Goal: Find specific page/section: Find specific page/section

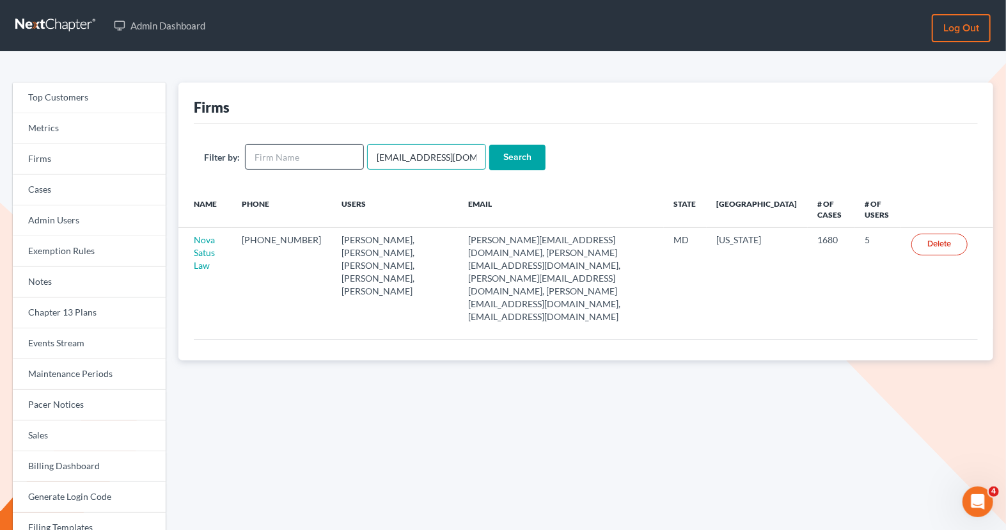
drag, startPoint x: 459, startPoint y: 154, endPoint x: 345, endPoint y: 160, distance: 113.4
click at [345, 160] on form "Filter by: emabuena@gmail.com Search" at bounding box center [586, 157] width 764 height 26
paste input "kwilliams@klplawfirm.net"
type input "kwilliams@klplawfirm.net"
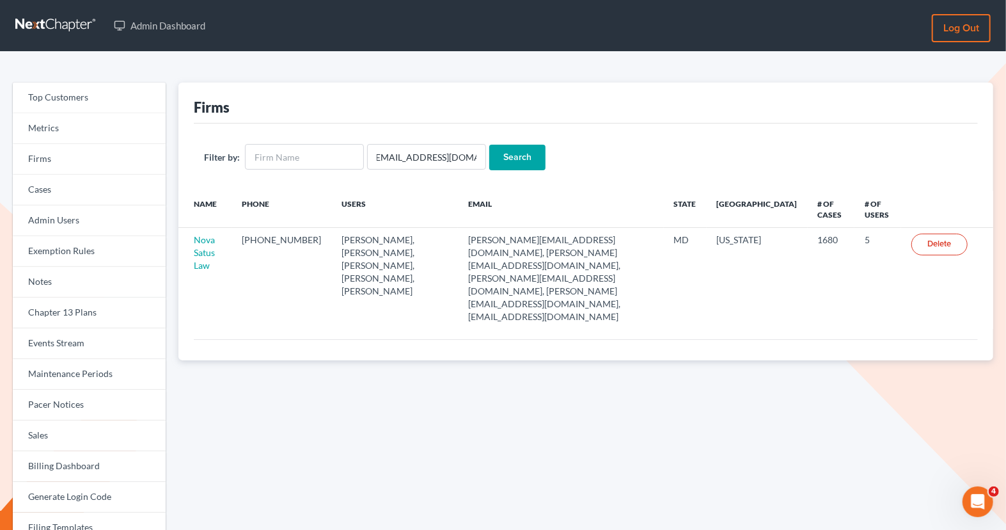
click at [504, 157] on input "Search" at bounding box center [517, 158] width 56 height 26
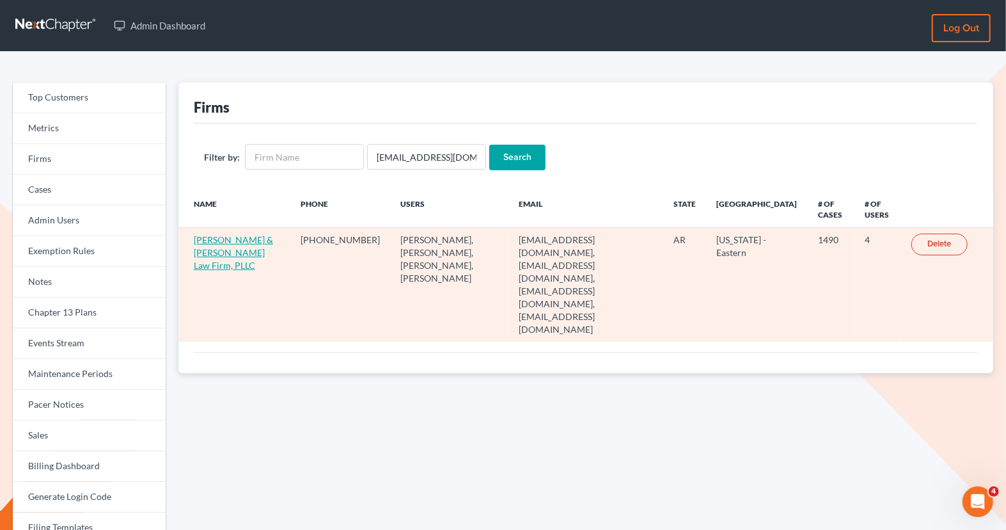
click at [227, 237] on link "Lambert & Perry Law Firm, PLLC" at bounding box center [233, 252] width 79 height 36
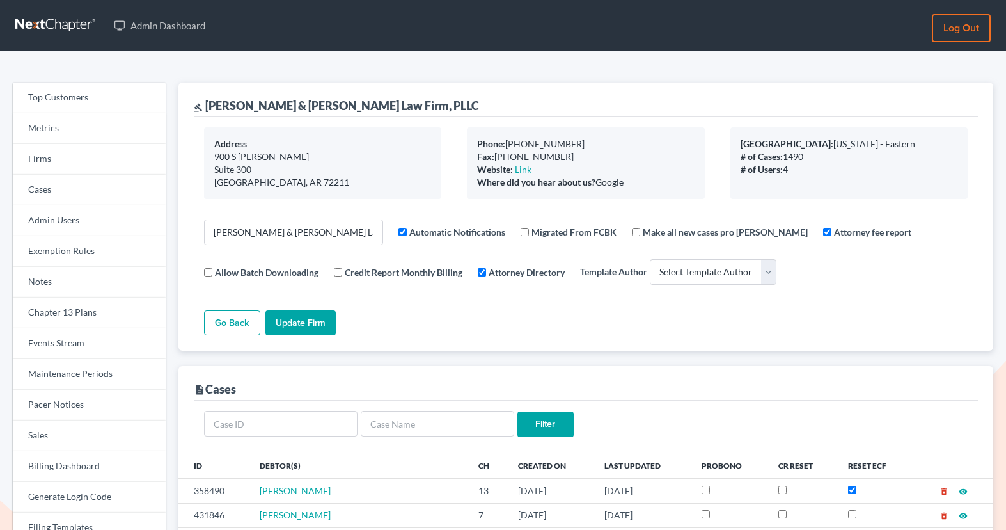
select select
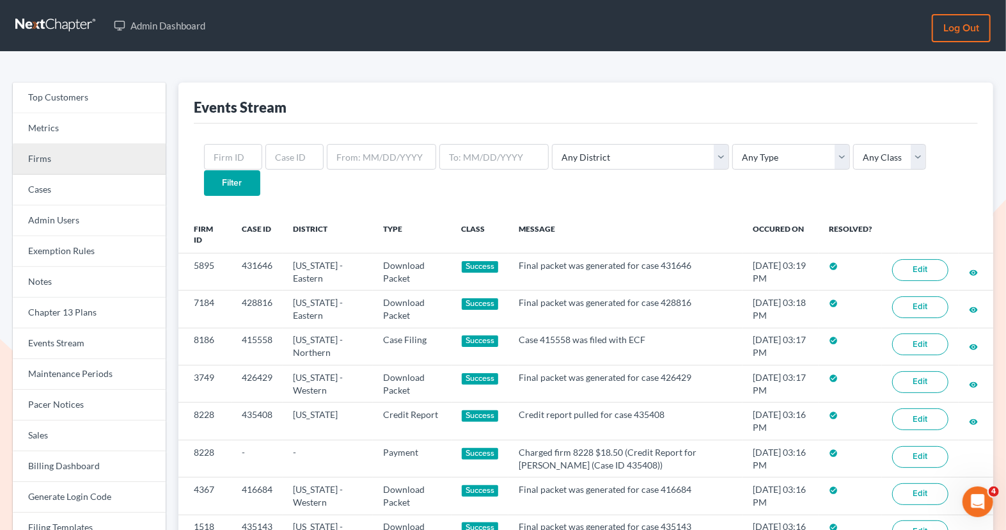
click at [131, 156] on link "Firms" at bounding box center [89, 159] width 153 height 31
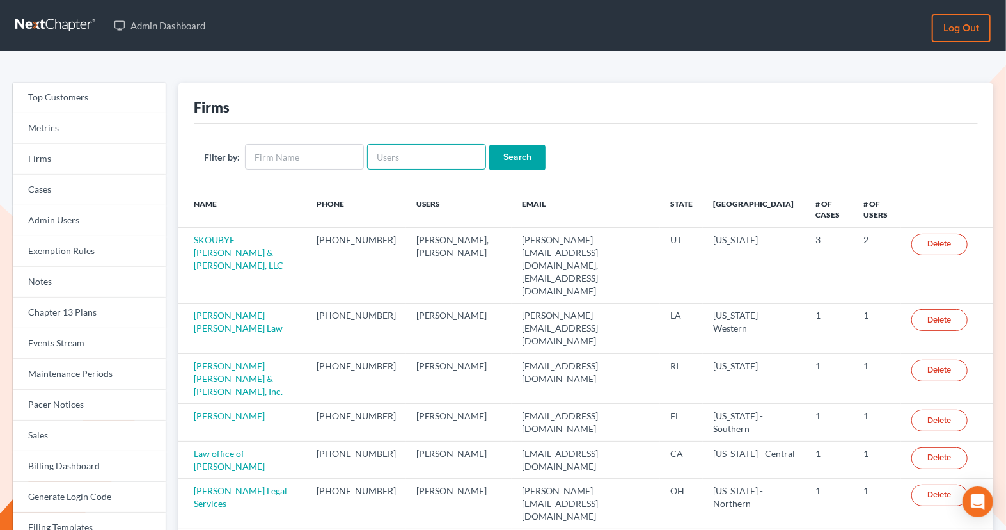
click at [377, 158] on input "text" at bounding box center [426, 157] width 119 height 26
paste input "jazlyn@torreslegal.com"
type input "jazlyn@torreslegal.com"
click at [501, 162] on input "Search" at bounding box center [517, 158] width 56 height 26
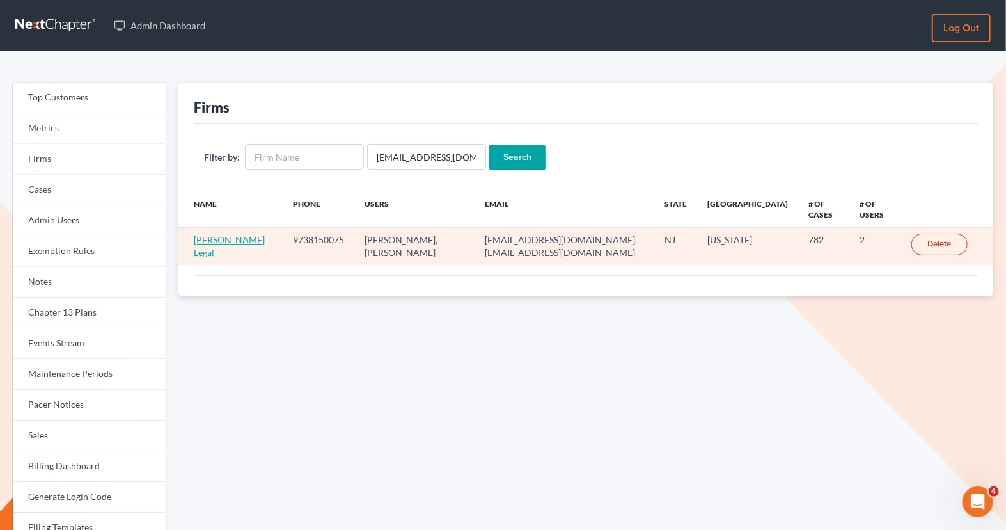
click at [216, 234] on link "Torres Legal" at bounding box center [229, 246] width 71 height 24
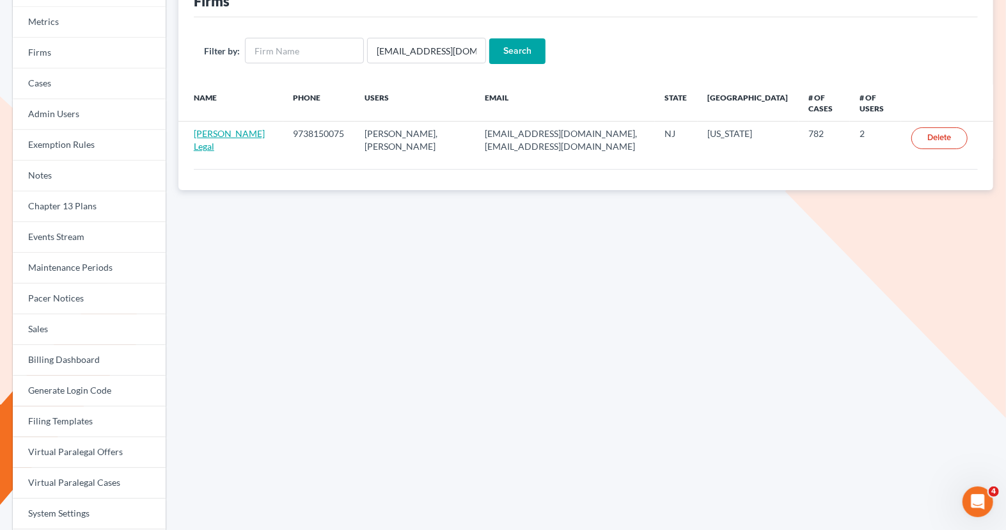
scroll to position [58, 0]
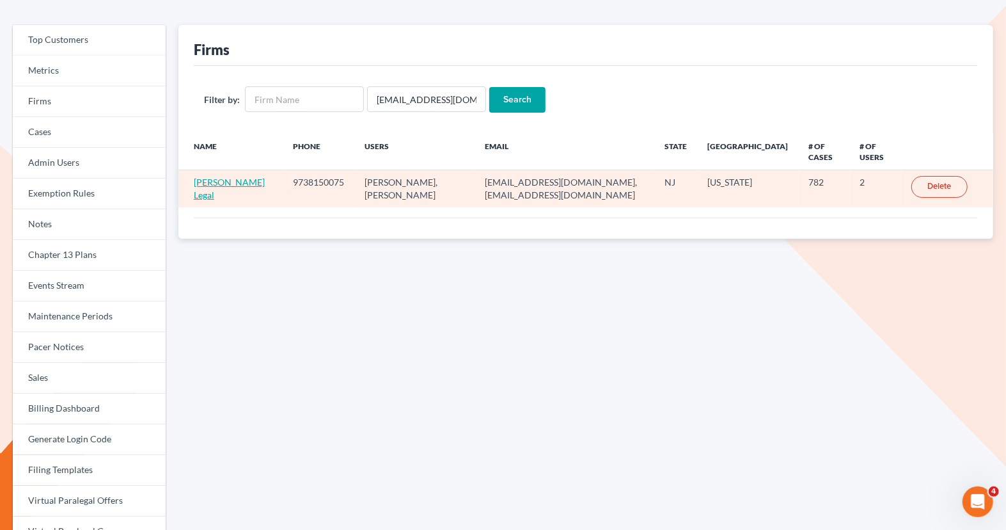
click at [214, 177] on link "Torres Legal" at bounding box center [229, 189] width 71 height 24
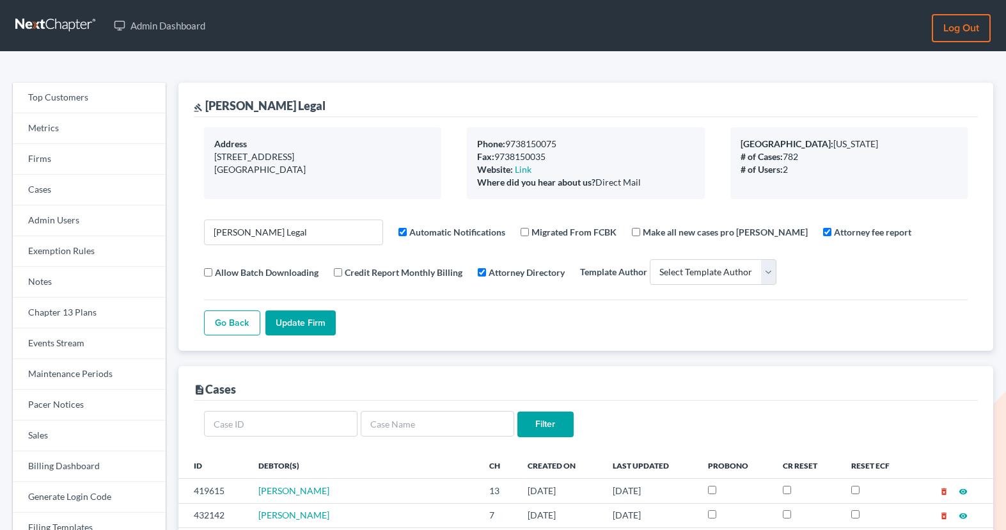
select select
click at [83, 164] on link "Firms" at bounding box center [89, 159] width 153 height 31
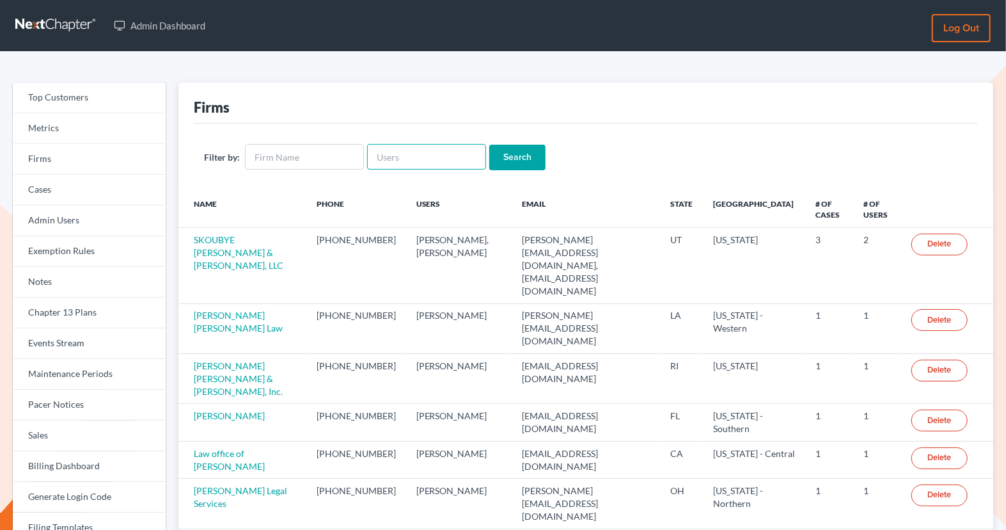
click at [405, 157] on input "text" at bounding box center [426, 157] width 119 height 26
paste input "[PERSON_NAME][EMAIL_ADDRESS][DOMAIN_NAME]"
type input "[PERSON_NAME][EMAIL_ADDRESS][DOMAIN_NAME]"
click at [505, 152] on input "Search" at bounding box center [517, 158] width 56 height 26
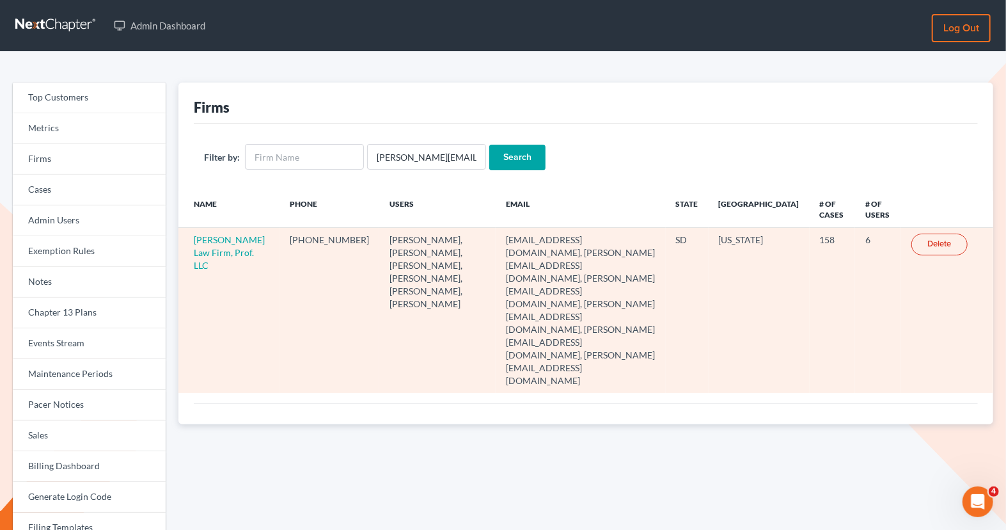
click at [199, 244] on td "[PERSON_NAME] Law Firm, Prof. LLC" at bounding box center [229, 310] width 102 height 165
click at [209, 252] on link "[PERSON_NAME] Law Firm, Prof. LLC" at bounding box center [229, 252] width 71 height 36
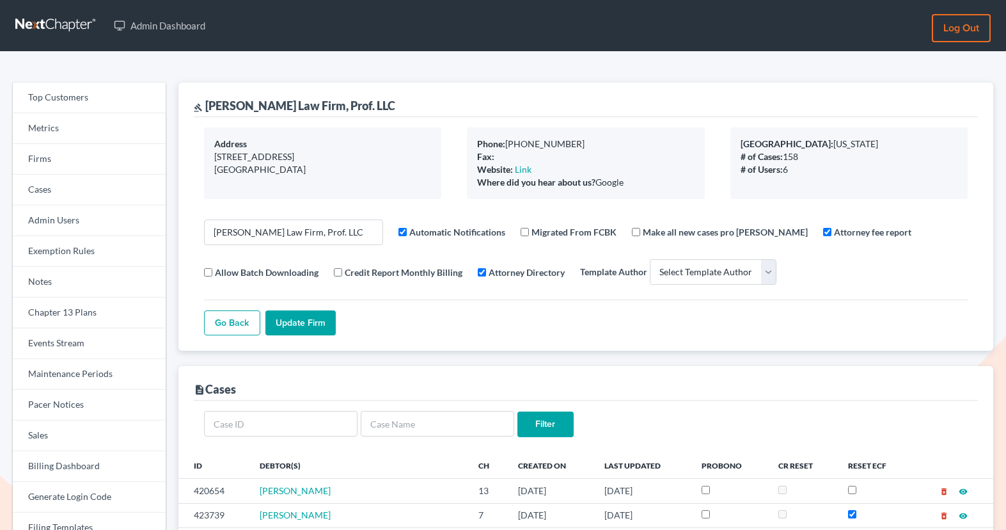
select select
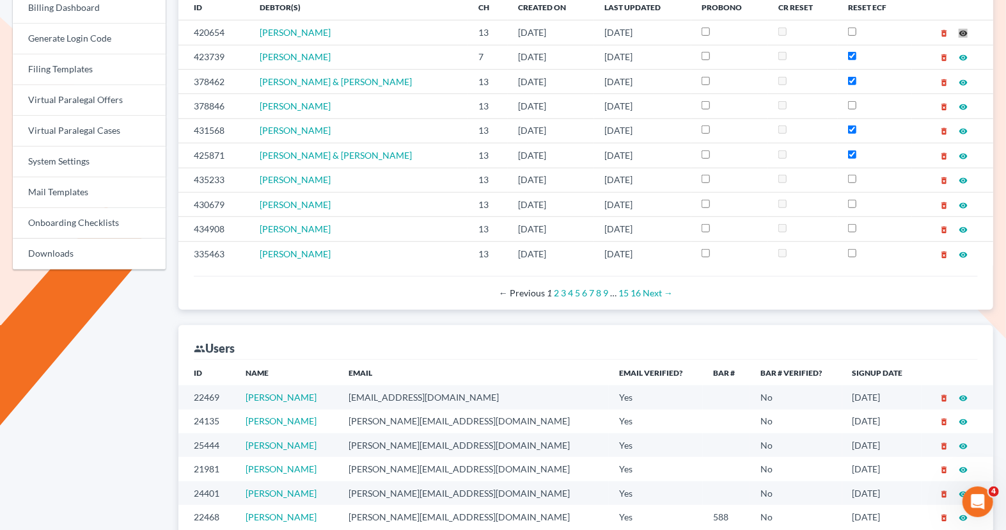
scroll to position [463, 0]
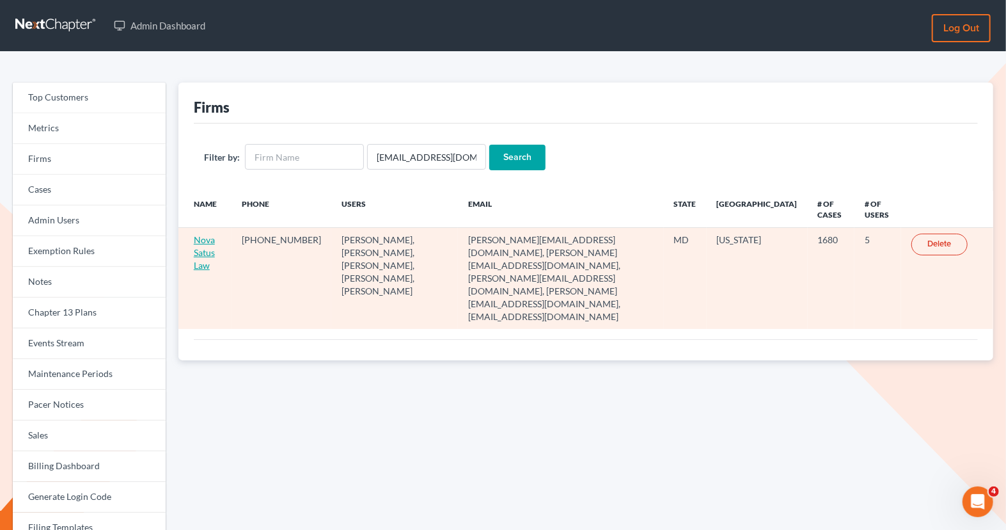
click at [200, 248] on link "Nova Satus Law" at bounding box center [204, 252] width 21 height 36
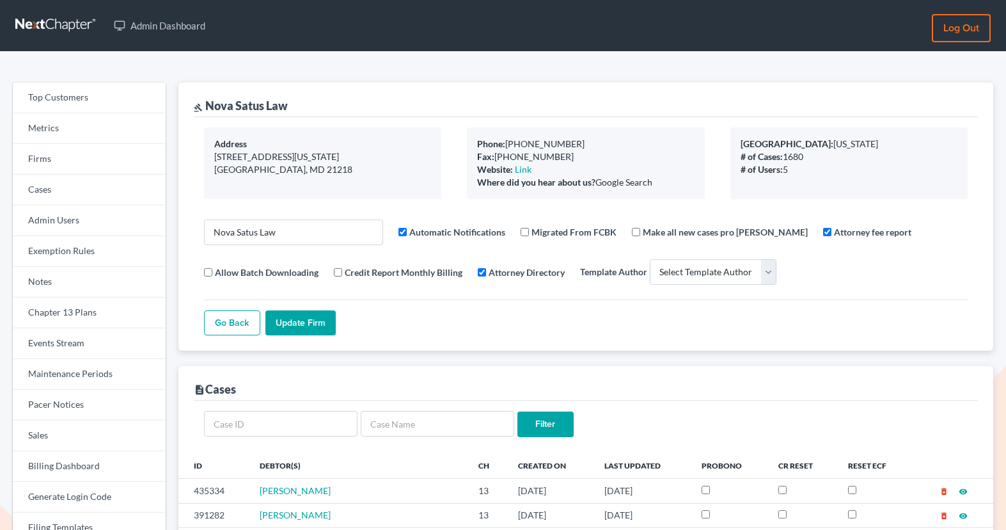
select select
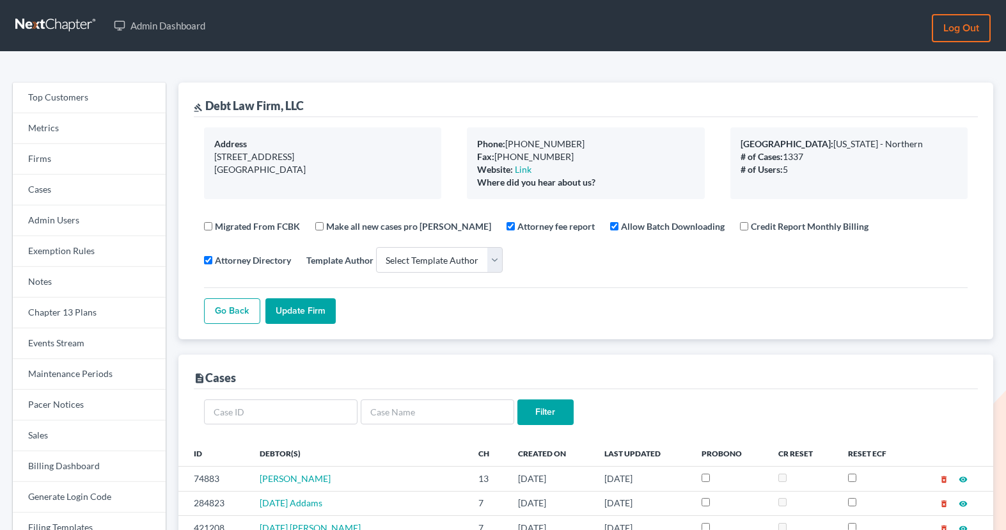
select select
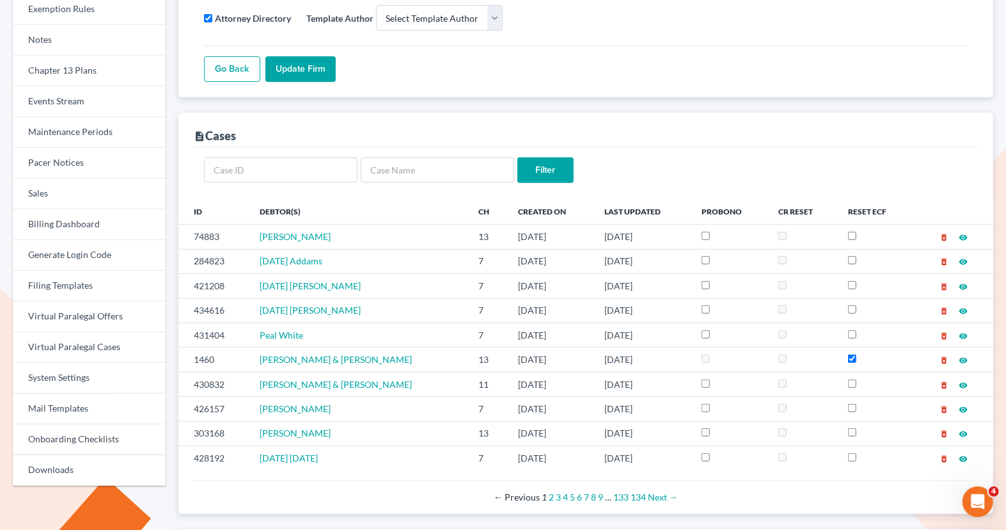
scroll to position [246, 0]
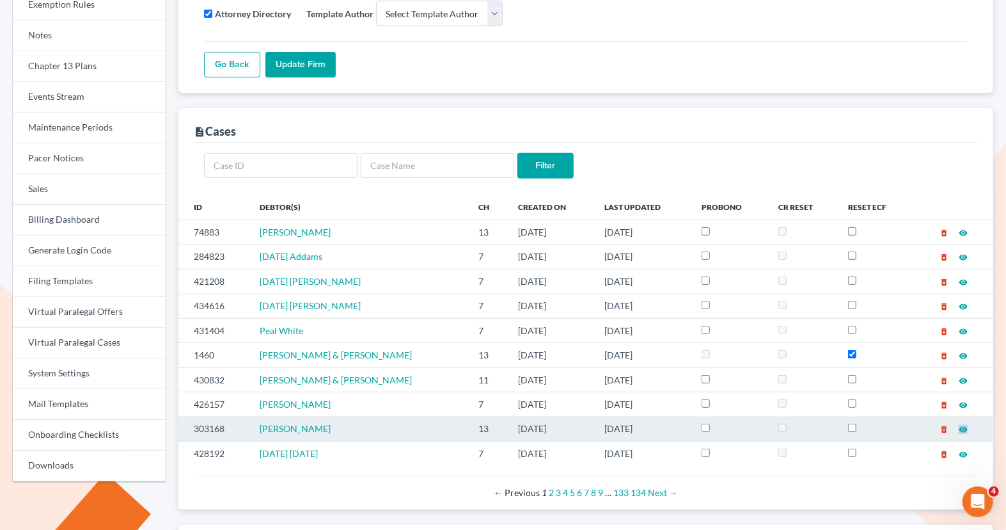
click at [964, 425] on icon "visibility" at bounding box center [963, 429] width 9 height 9
